Goal: Information Seeking & Learning: Learn about a topic

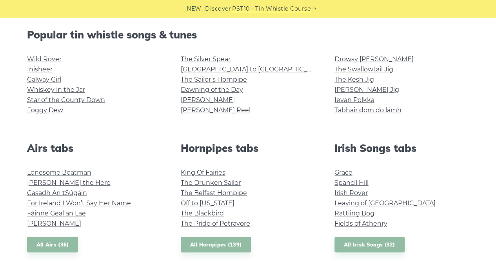
scroll to position [157, 0]
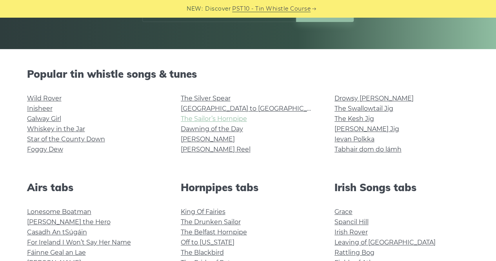
click at [215, 119] on link "The Sailor’s Hornpipe" at bounding box center [214, 118] width 66 height 7
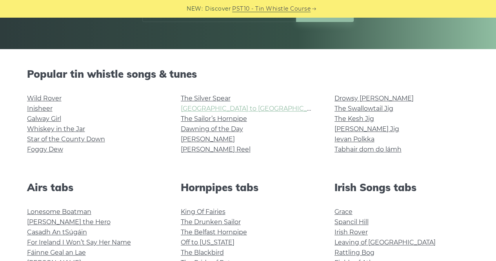
click at [214, 106] on link "[GEOGRAPHIC_DATA] to [GEOGRAPHIC_DATA]" at bounding box center [253, 108] width 145 height 7
click at [191, 141] on link "[PERSON_NAME]" at bounding box center [208, 138] width 54 height 7
click at [370, 106] on link "The Swallowtail Jig" at bounding box center [363, 108] width 59 height 7
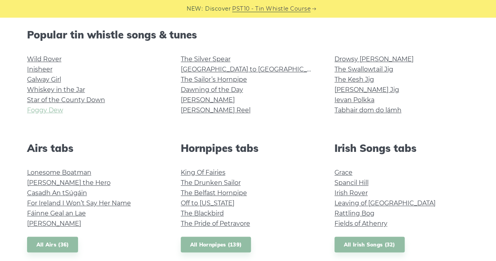
click at [56, 112] on link "Foggy Dew" at bounding box center [45, 109] width 36 height 7
click at [40, 63] on li "Wild Rover" at bounding box center [94, 59] width 135 height 10
click at [41, 55] on link "Wild Rover" at bounding box center [44, 58] width 34 height 7
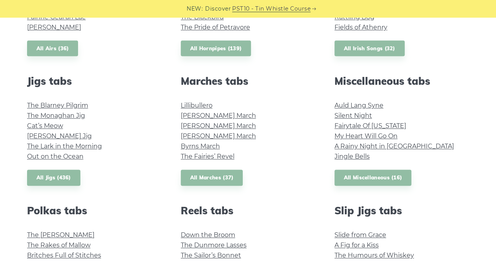
scroll to position [353, 0]
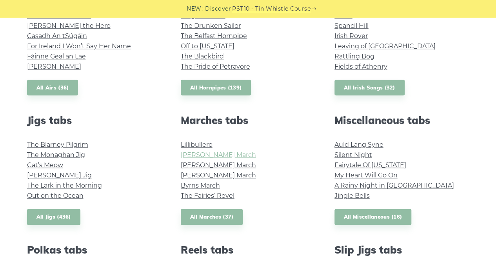
click at [189, 154] on link "O’Sullivan’s March" at bounding box center [218, 154] width 75 height 7
click at [70, 145] on link "The Blarney Pilgrim" at bounding box center [57, 144] width 61 height 7
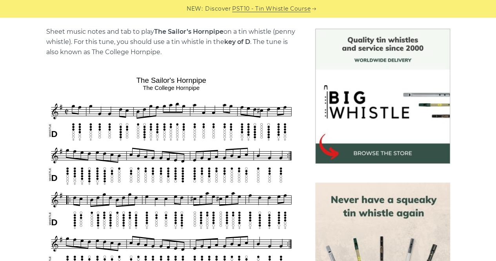
scroll to position [235, 0]
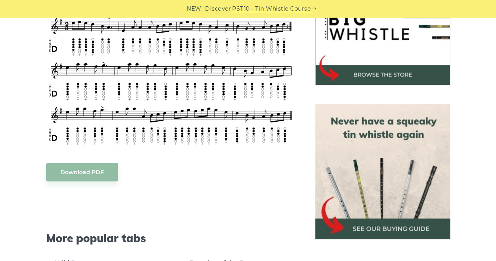
scroll to position [196, 0]
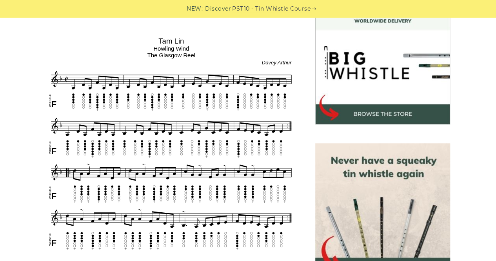
scroll to position [274, 0]
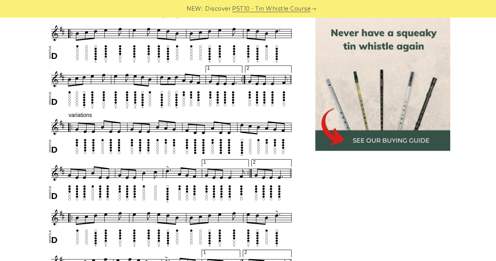
scroll to position [441, 0]
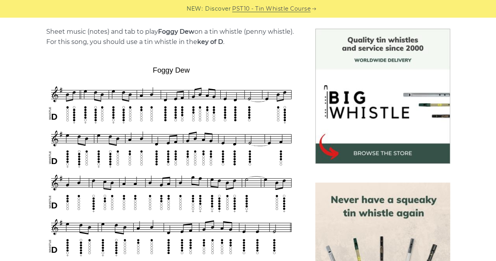
scroll to position [235, 0]
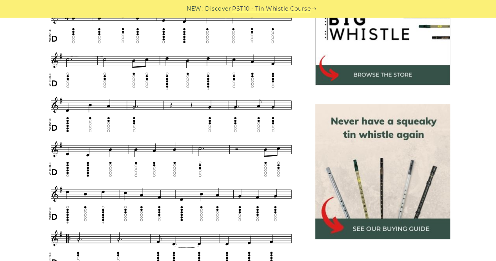
scroll to position [196, 0]
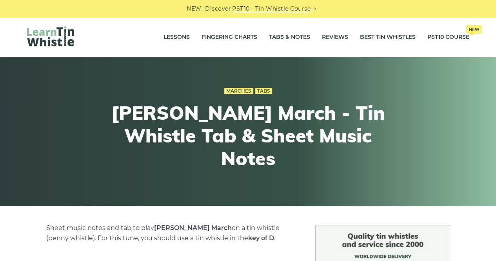
scroll to position [235, 0]
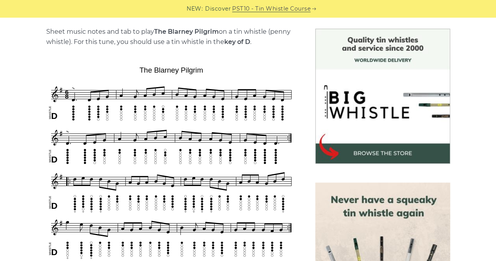
scroll to position [235, 0]
